Goal: Check status: Check status

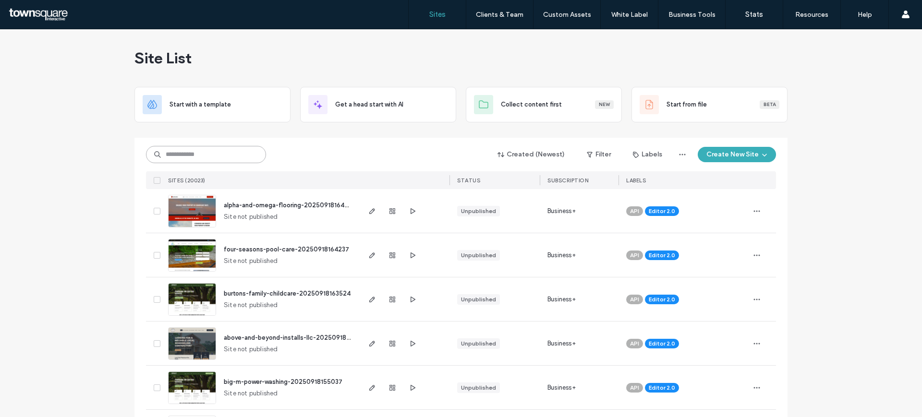
click at [230, 157] on input at bounding box center [206, 154] width 120 height 17
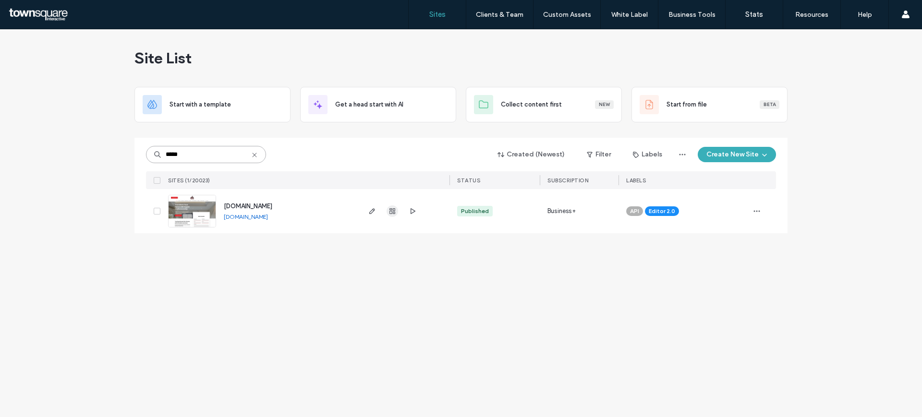
type input "*****"
click at [388, 208] on span "button" at bounding box center [393, 211] width 12 height 12
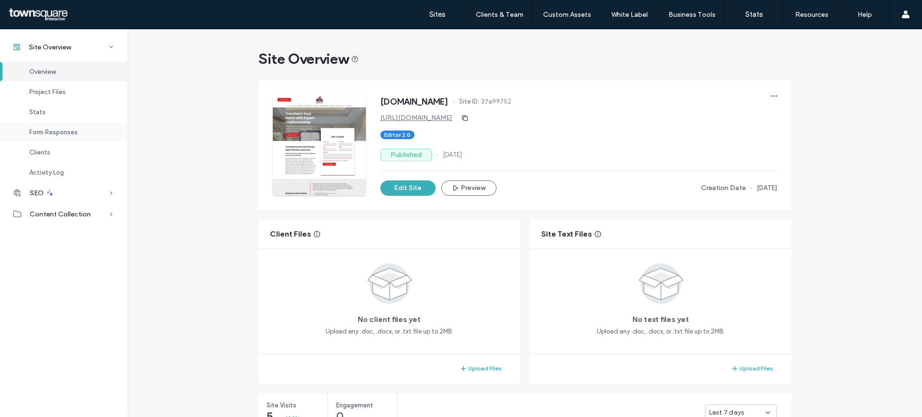
click at [73, 133] on span "Form Responses" at bounding box center [53, 132] width 48 height 7
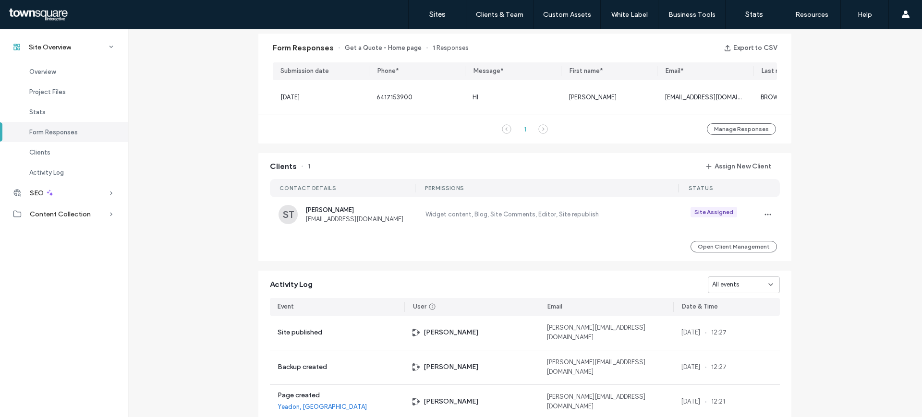
scroll to position [0, 72]
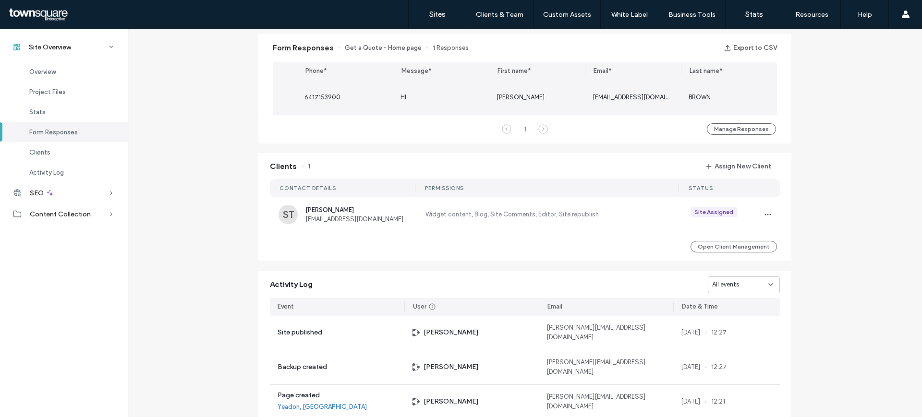
click at [400, 95] on span "HI" at bounding box center [403, 97] width 6 height 7
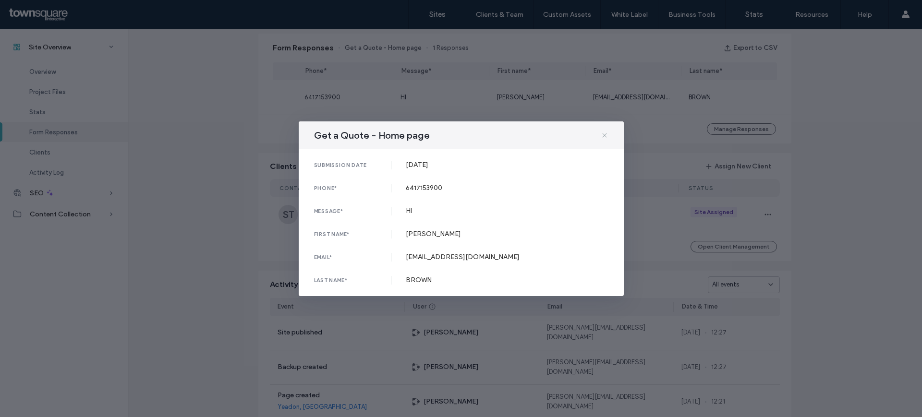
click at [601, 134] on icon at bounding box center [605, 136] width 8 height 8
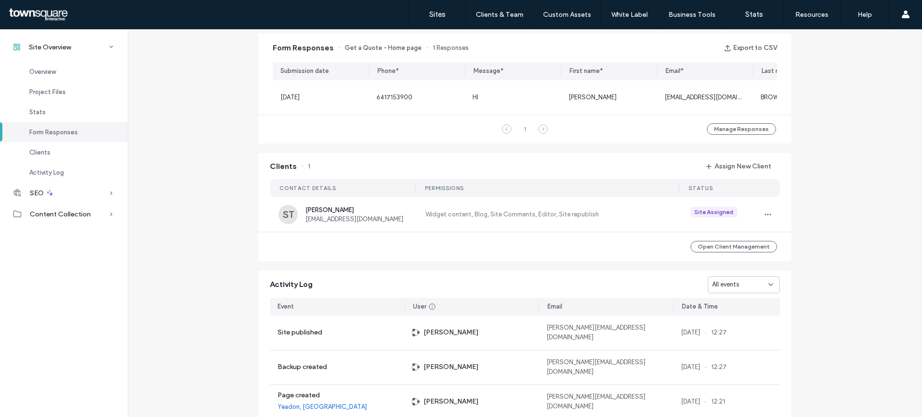
scroll to position [0, 49]
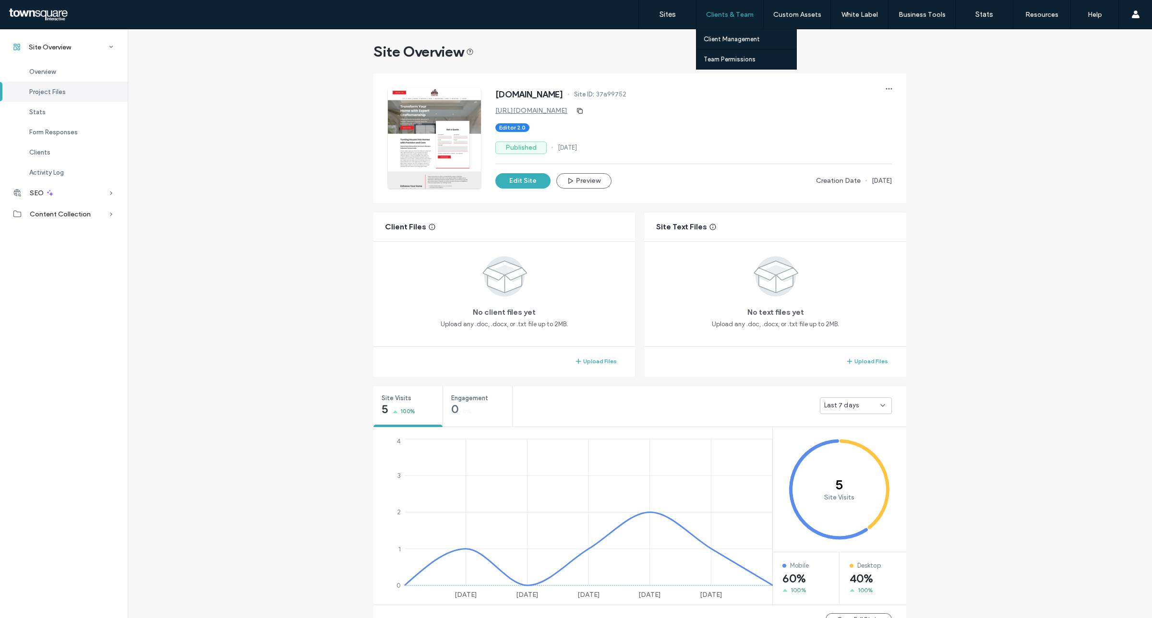
scroll to position [0, 49]
